Goal: Navigation & Orientation: Find specific page/section

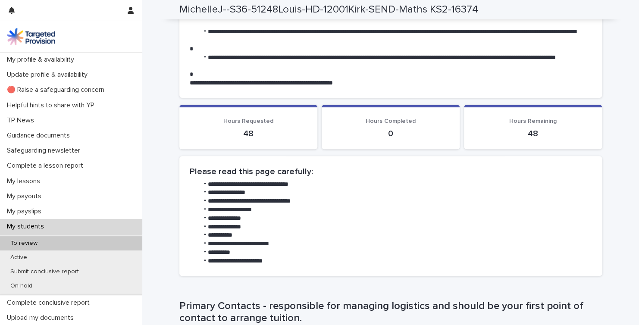
scroll to position [292, 0]
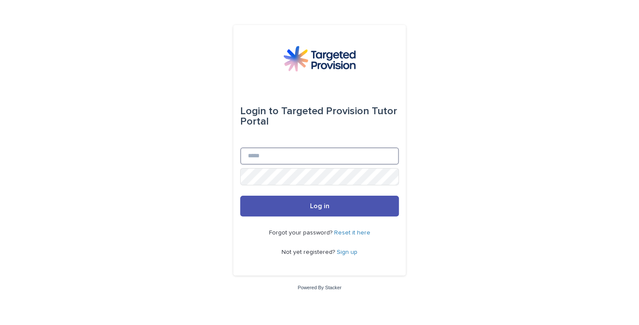
click at [251, 159] on input "Email" at bounding box center [319, 155] width 159 height 17
type input "**********"
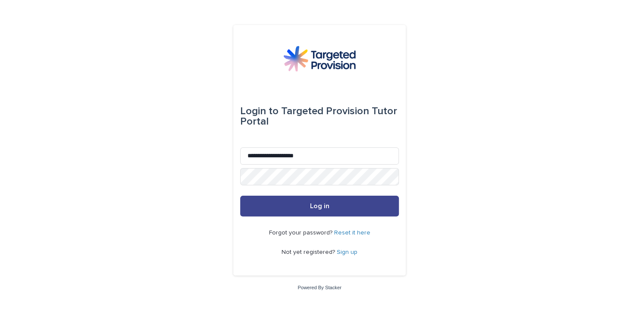
click at [271, 207] on button "Log in" at bounding box center [319, 206] width 159 height 21
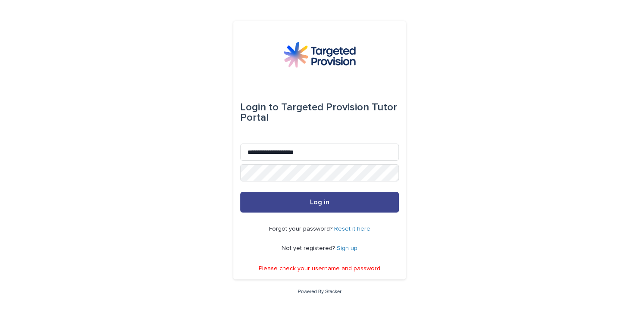
click at [296, 204] on button "Log in" at bounding box center [319, 202] width 159 height 21
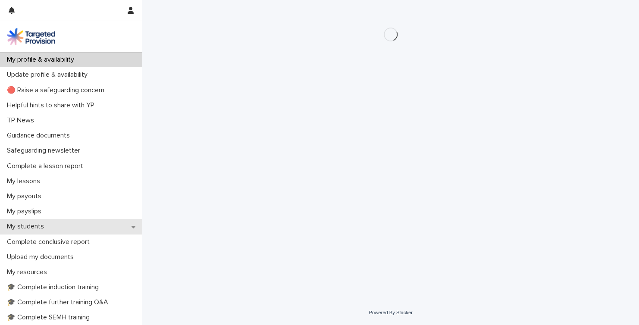
click at [38, 226] on p "My students" at bounding box center [26, 226] width 47 height 8
